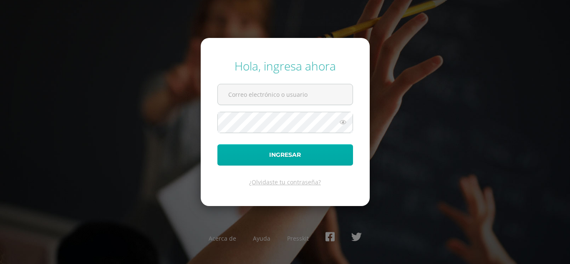
type input "[PERSON_NAME][EMAIL_ADDRESS][DOMAIN_NAME]"
click at [282, 155] on button "Ingresar" at bounding box center [285, 154] width 136 height 21
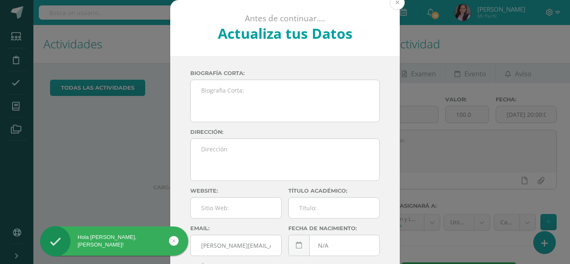
click at [395, 5] on button at bounding box center [397, 2] width 15 height 15
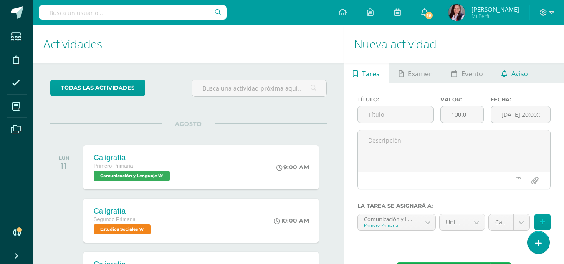
click at [522, 77] on span "Aviso" at bounding box center [519, 74] width 17 height 20
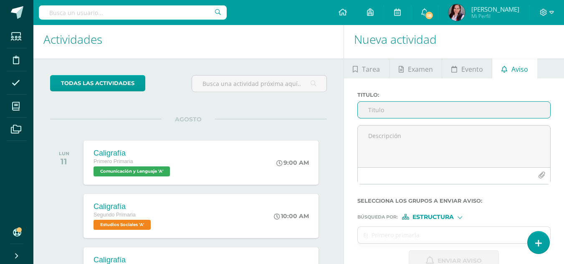
scroll to position [4, 0]
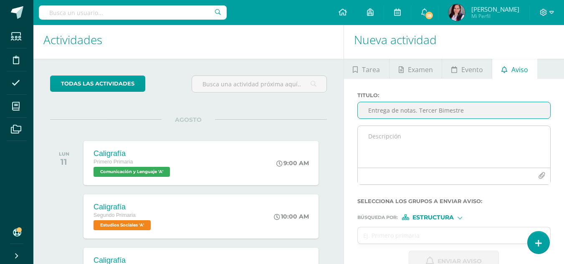
type input "Entrega de notas. Tercer Bimestre"
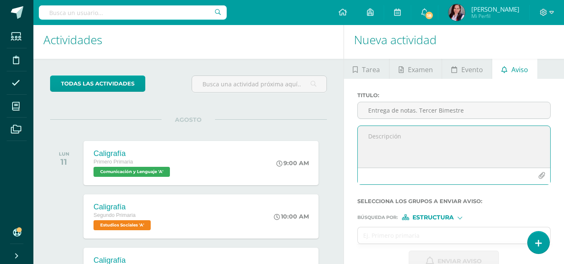
click at [368, 136] on textarea at bounding box center [454, 147] width 192 height 42
click at [372, 155] on textarea "Buen día, adjunto horarios para entrega de notas. Bendiciones." at bounding box center [454, 147] width 192 height 42
paste textarea "https://calendly.com/liliana-cig/30min"
type textarea "Buen día, adjunto horarios para entrega de notas. Bendiciones. https://calendly…"
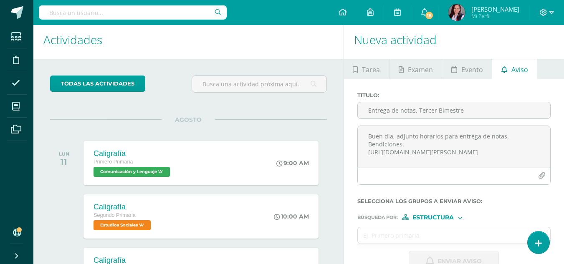
click at [461, 218] on div at bounding box center [459, 217] width 5 height 5
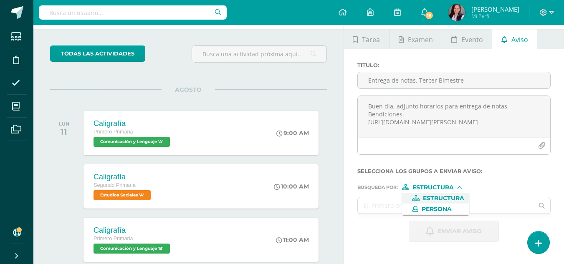
scroll to position [35, 0]
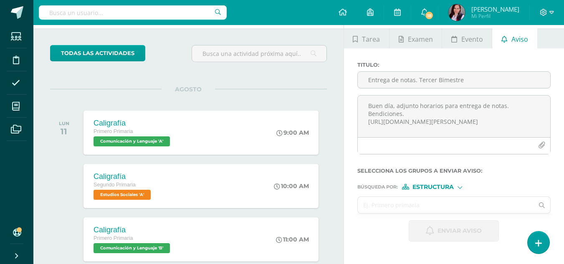
click at [376, 208] on input "text" at bounding box center [446, 205] width 176 height 16
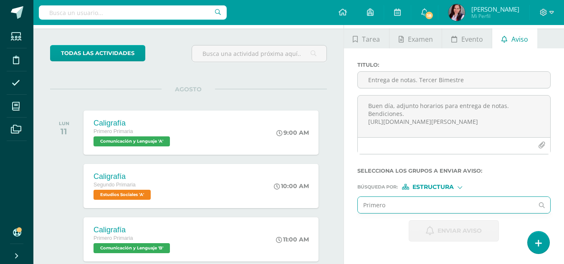
type input "Primero C"
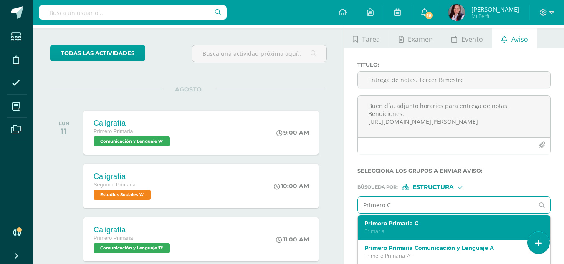
click at [382, 224] on label "Primero Primaria C" at bounding box center [450, 223] width 172 height 6
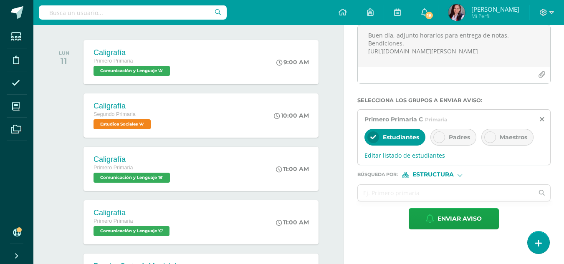
scroll to position [106, 0]
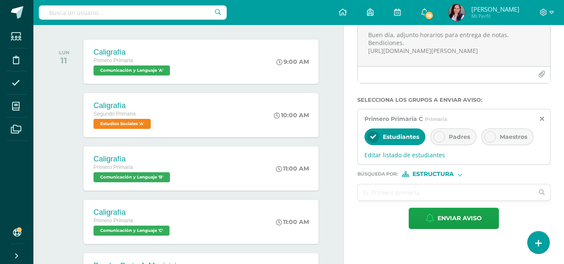
click at [438, 137] on icon at bounding box center [439, 137] width 6 height 6
click at [376, 136] on icon at bounding box center [373, 137] width 6 height 6
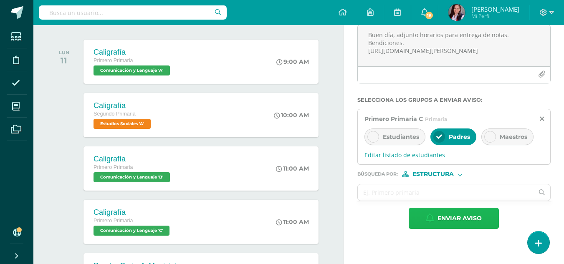
click at [467, 223] on span "Enviar aviso" at bounding box center [459, 218] width 44 height 20
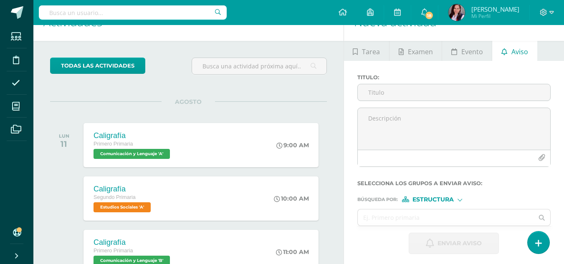
scroll to position [0, 0]
